Goal: Obtain resource: Obtain resource

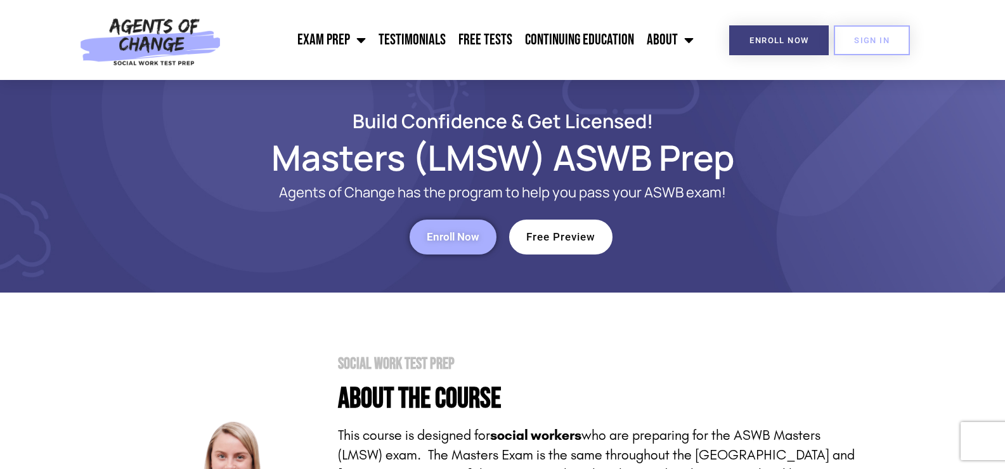
click at [472, 246] on link "Enroll Now" at bounding box center [453, 236] width 87 height 35
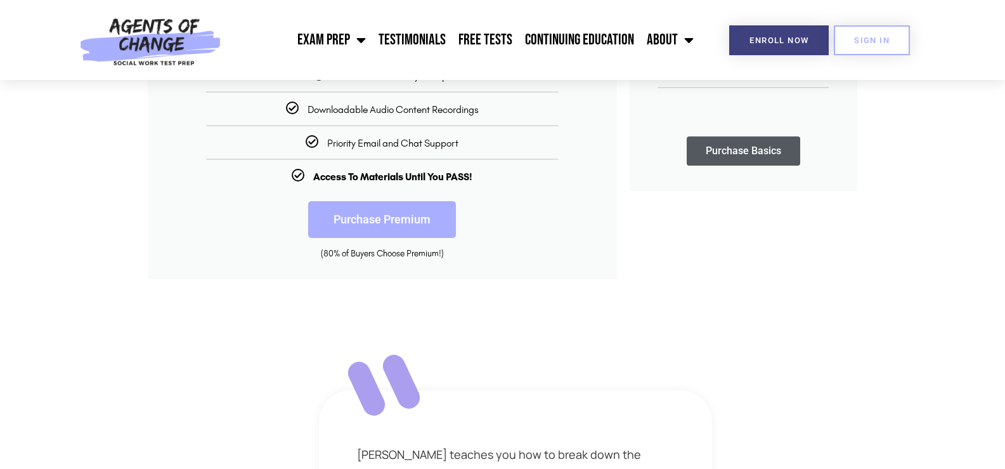
scroll to position [507, 0]
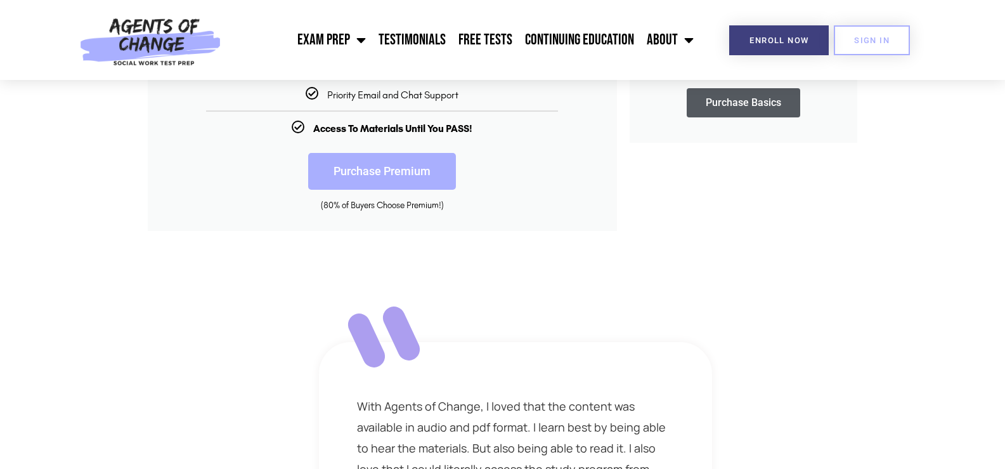
click at [365, 164] on link "Purchase Premium" at bounding box center [382, 171] width 148 height 37
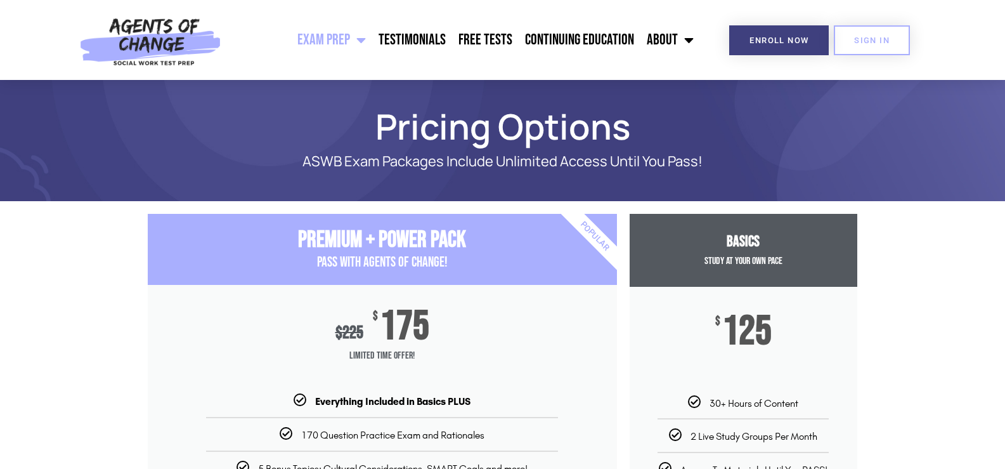
click at [353, 37] on link "Exam Prep" at bounding box center [331, 40] width 81 height 32
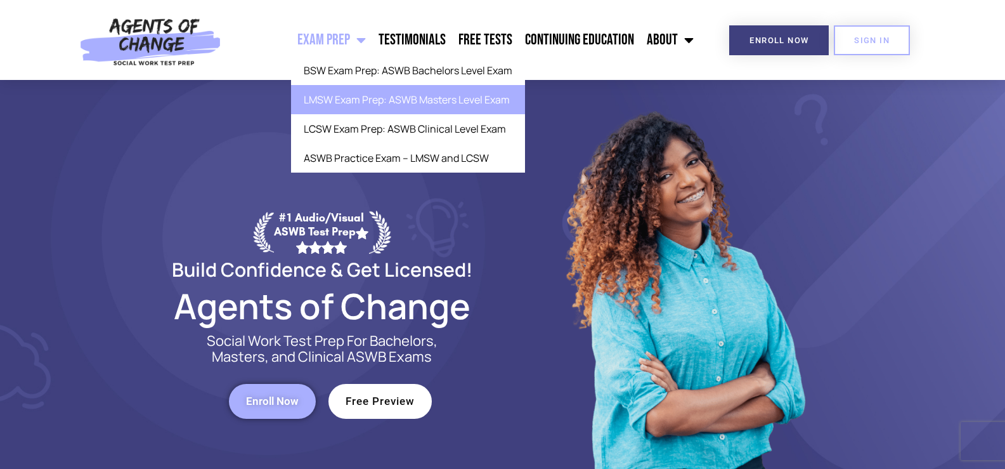
click at [360, 104] on link "LMSW Exam Prep: ASWB Masters Level Exam" at bounding box center [408, 99] width 234 height 29
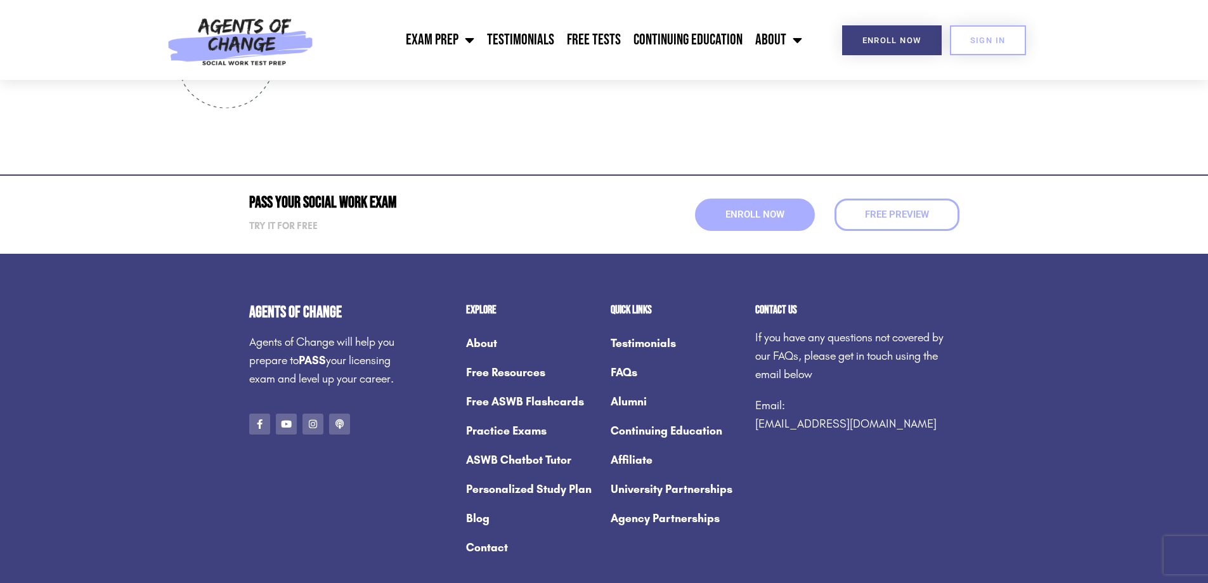
scroll to position [4755, 0]
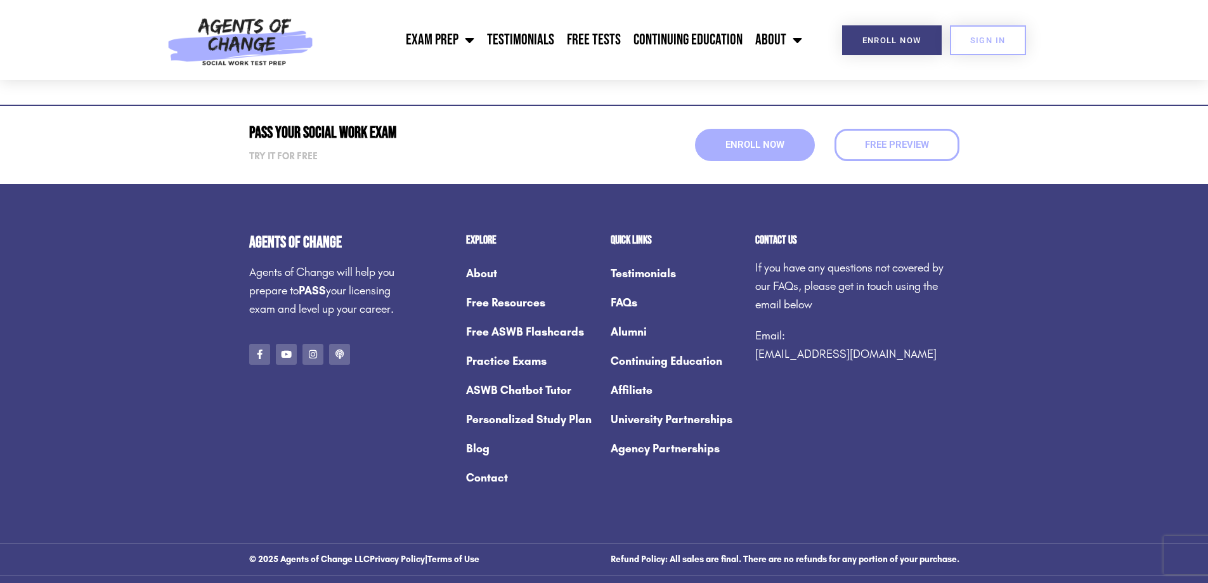
click at [504, 332] on link "Free ASWB Flashcards" at bounding box center [532, 331] width 132 height 29
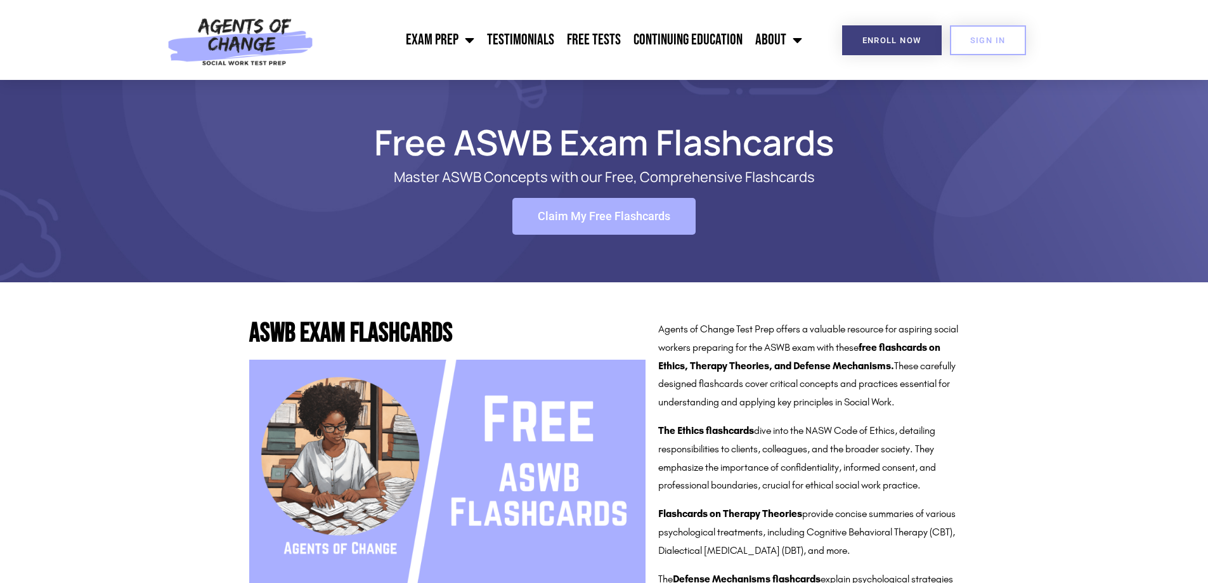
click at [588, 400] on img at bounding box center [447, 470] width 396 height 223
click at [635, 202] on link "Claim My Free Flashcards" at bounding box center [603, 216] width 183 height 37
